Goal: Information Seeking & Learning: Learn about a topic

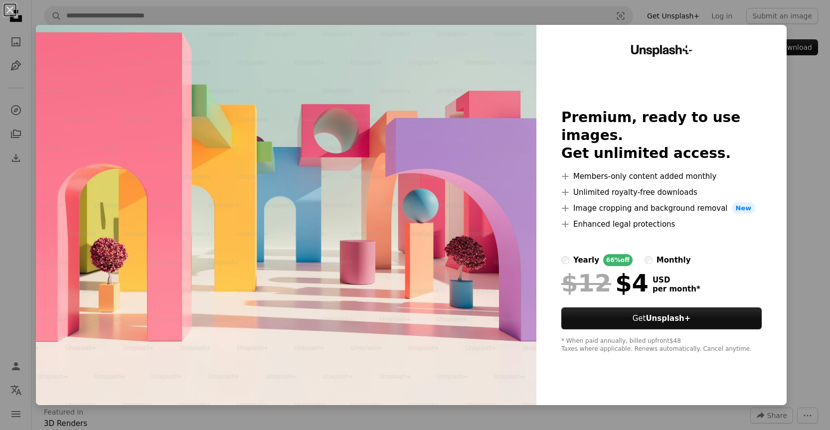
scroll to position [52, 0]
click at [808, 115] on div "An X shape Unsplash+ Premium, ready to use images. Get unlimited access. A plus…" at bounding box center [415, 215] width 830 height 430
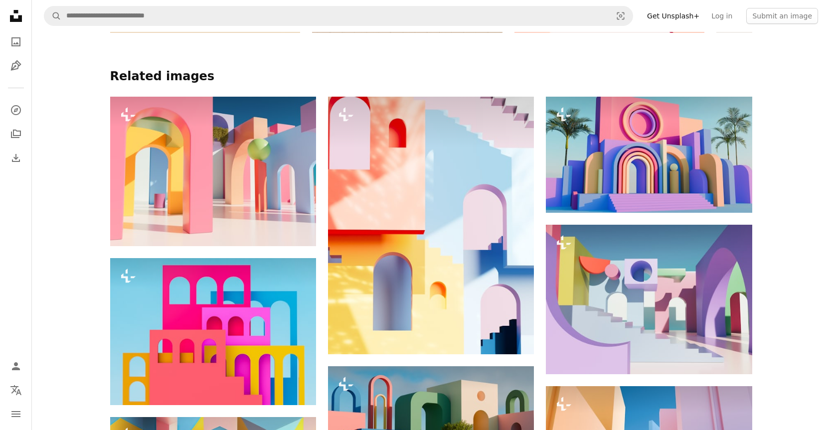
scroll to position [932, 0]
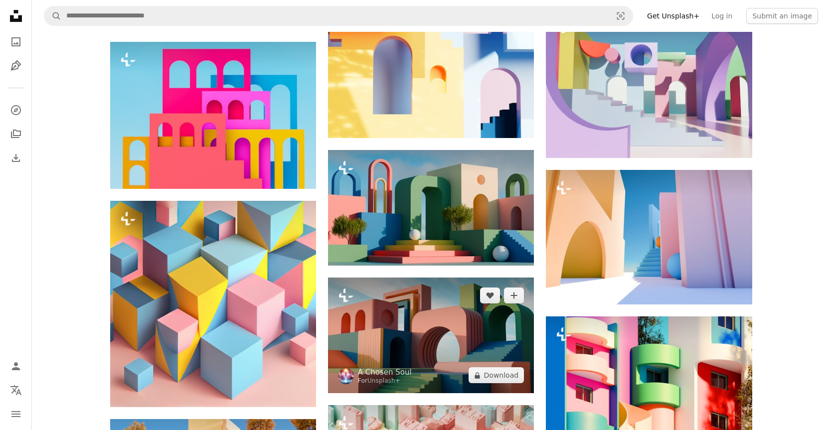
click at [408, 295] on img at bounding box center [431, 336] width 206 height 116
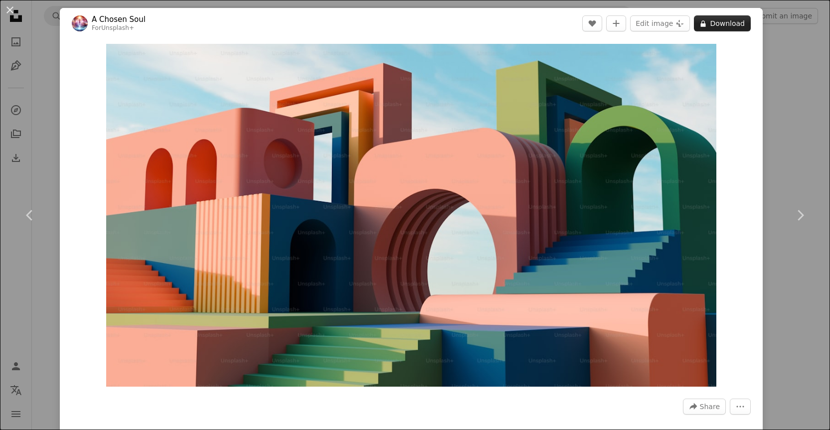
click at [725, 22] on button "A lock Download" at bounding box center [722, 23] width 57 height 16
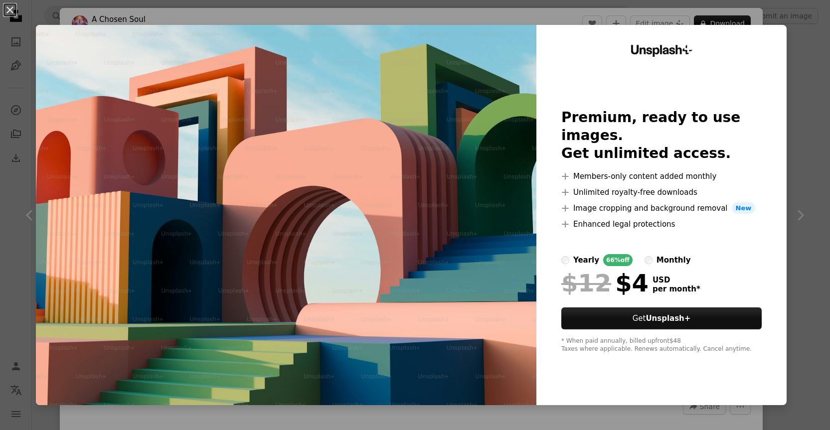
click at [812, 133] on div "An X shape Unsplash+ Premium, ready to use images. Get unlimited access. A plus…" at bounding box center [415, 215] width 830 height 430
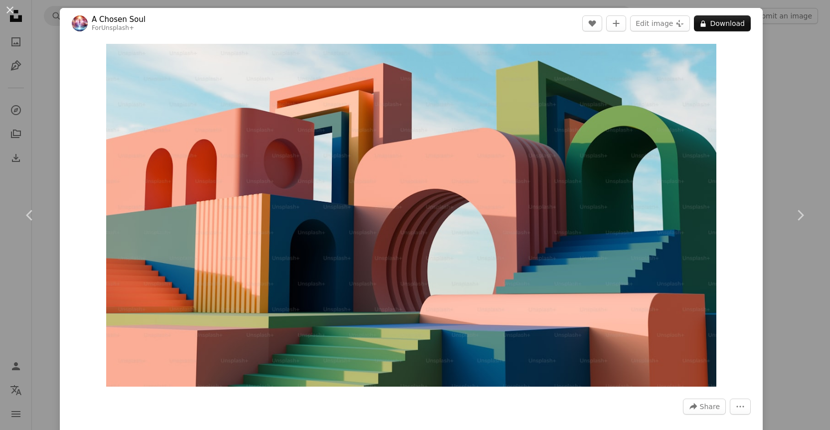
click at [778, 77] on div "An X shape Chevron left Chevron right A Chosen Soul For Unsplash+ A heart A plu…" at bounding box center [415, 215] width 830 height 430
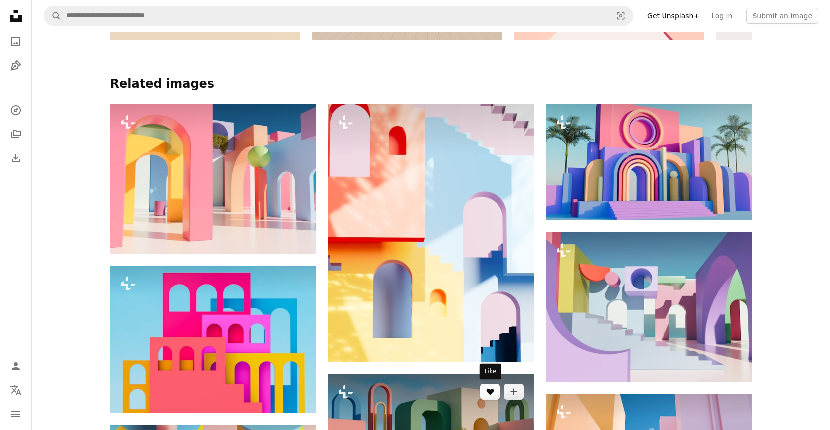
scroll to position [352, 0]
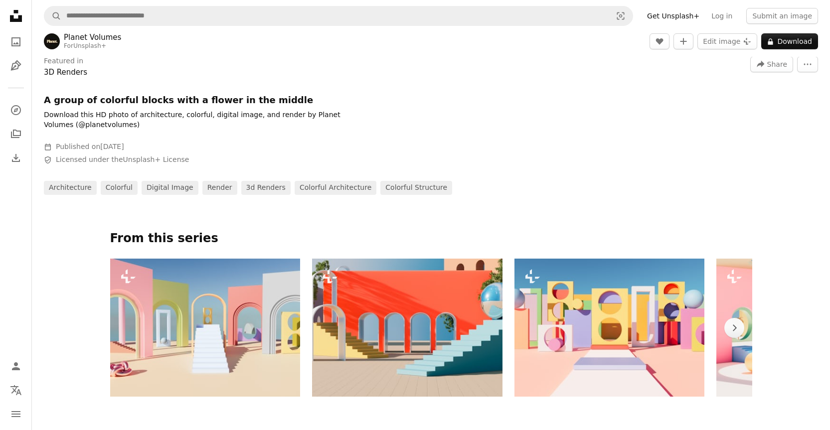
click at [14, 18] on icon at bounding box center [16, 16] width 12 height 12
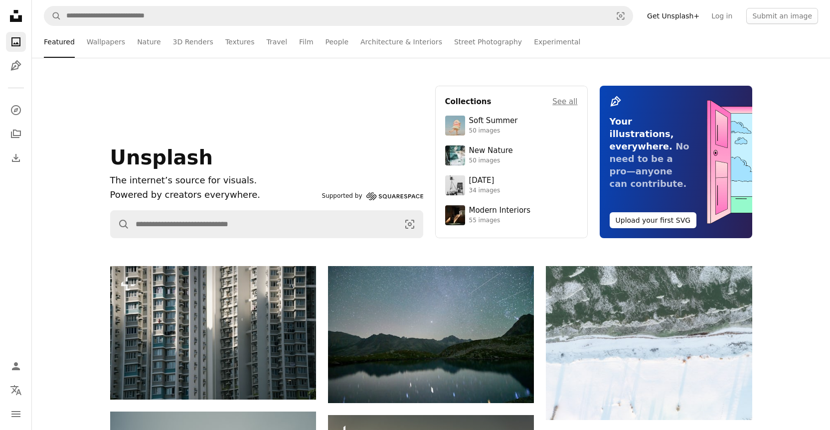
drag, startPoint x: 223, startPoint y: 39, endPoint x: 224, endPoint y: 44, distance: 5.7
click at [225, 39] on link "Textures" at bounding box center [239, 42] width 29 height 32
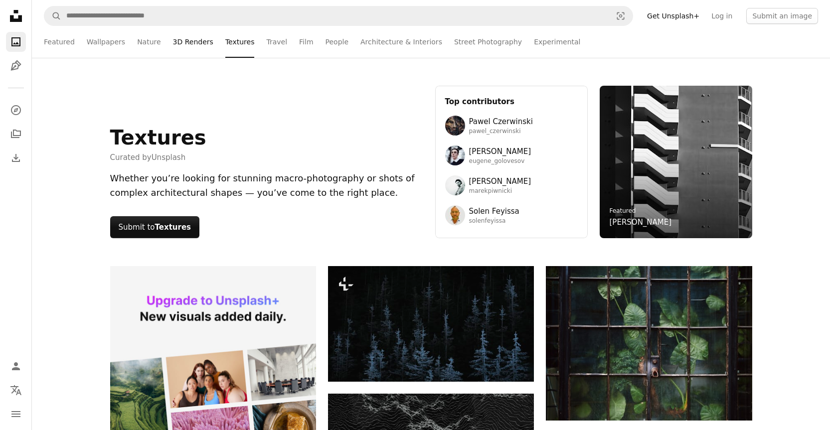
click at [178, 39] on link "3D Renders" at bounding box center [193, 42] width 40 height 32
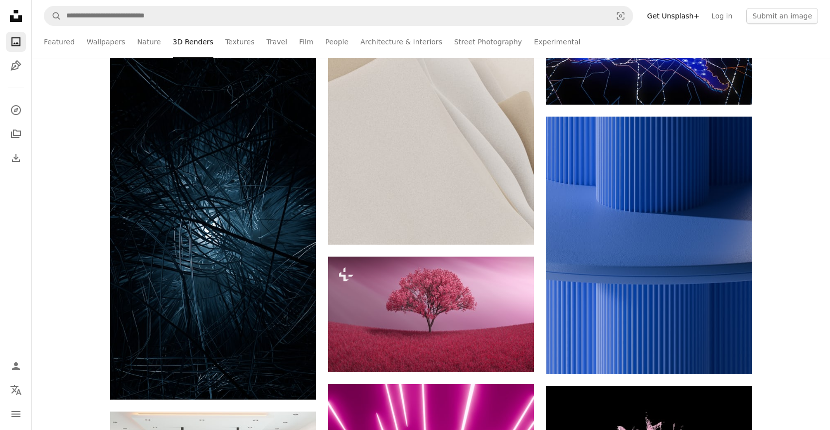
scroll to position [2733, 0]
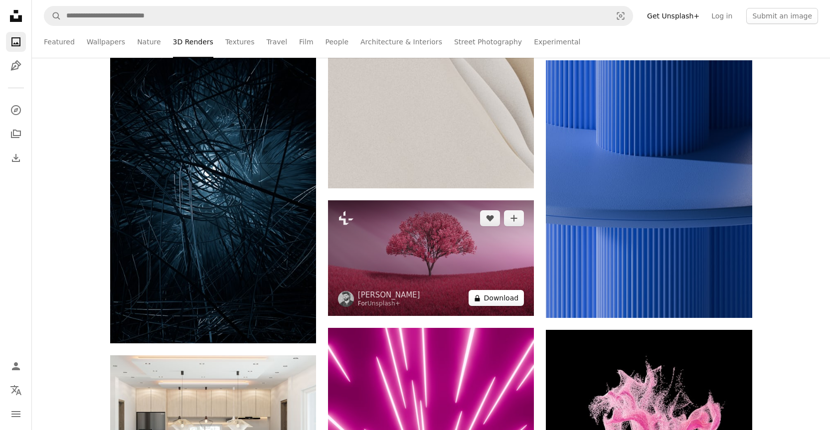
click at [503, 295] on button "A lock Download" at bounding box center [497, 298] width 56 height 16
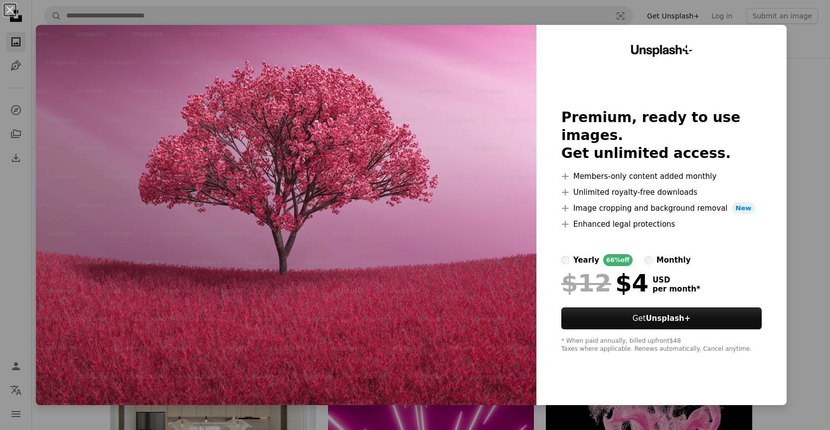
click at [827, 138] on div "An X shape Unsplash+ Premium, ready to use images. Get unlimited access. A plus…" at bounding box center [415, 215] width 830 height 430
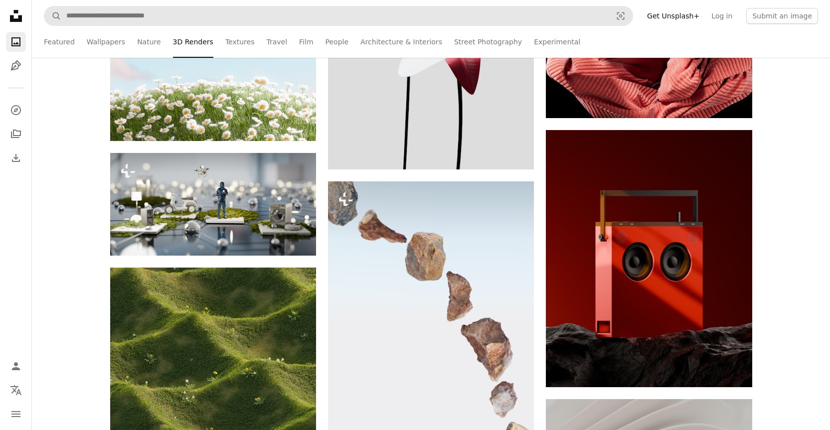
scroll to position [3762, 0]
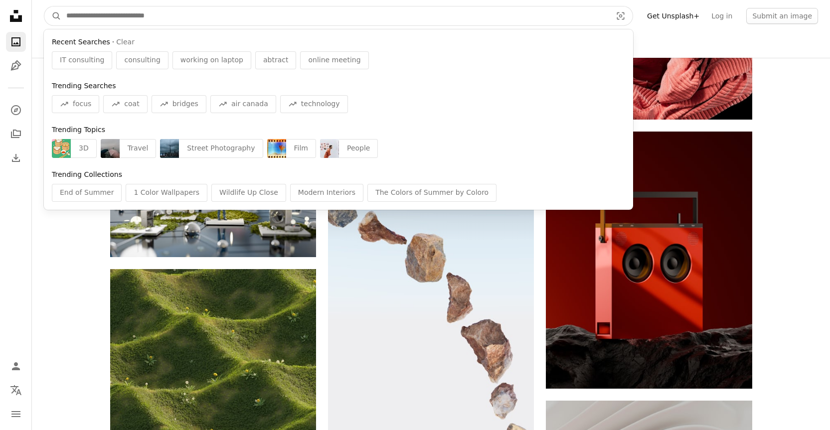
click at [136, 18] on input "Find visuals sitewide" at bounding box center [334, 15] width 547 height 19
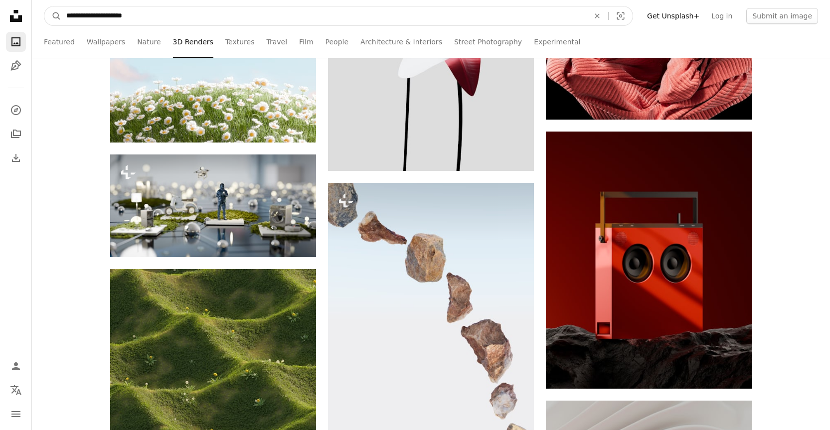
type input "**********"
click at [44, 6] on button "A magnifying glass" at bounding box center [52, 15] width 17 height 19
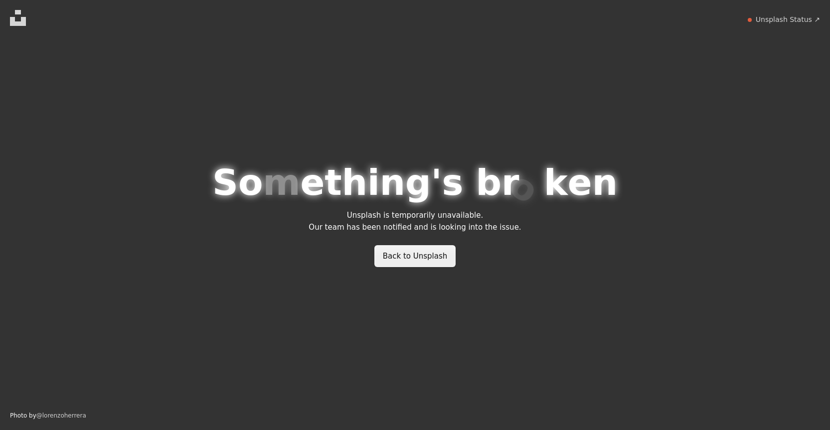
click at [401, 257] on link "Back to Unsplash" at bounding box center [415, 256] width 82 height 22
